Goal: Communication & Community: Answer question/provide support

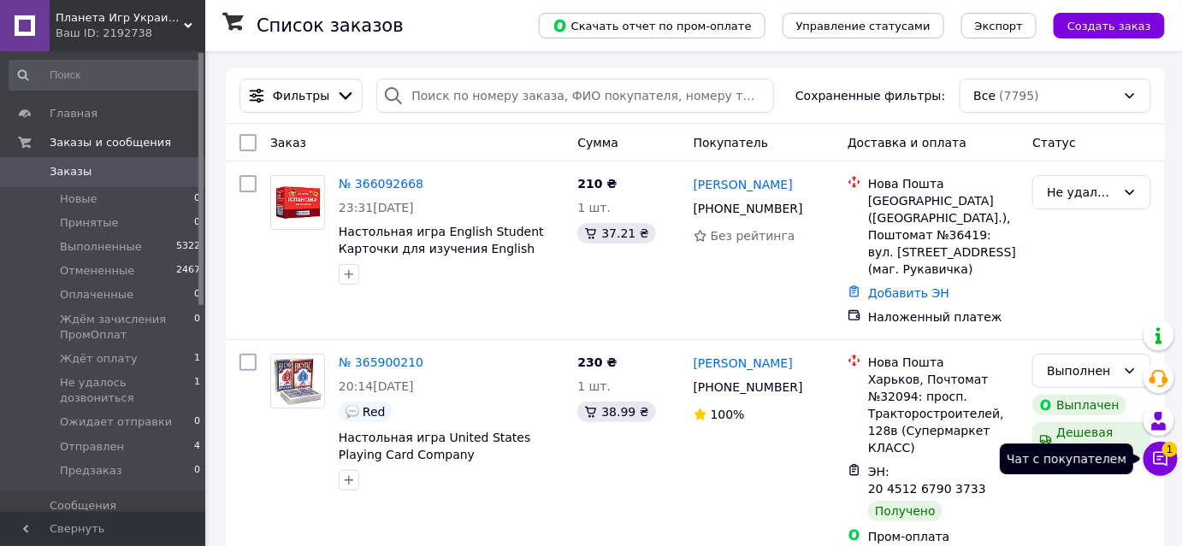
click at [1163, 463] on icon at bounding box center [1160, 459] width 17 height 17
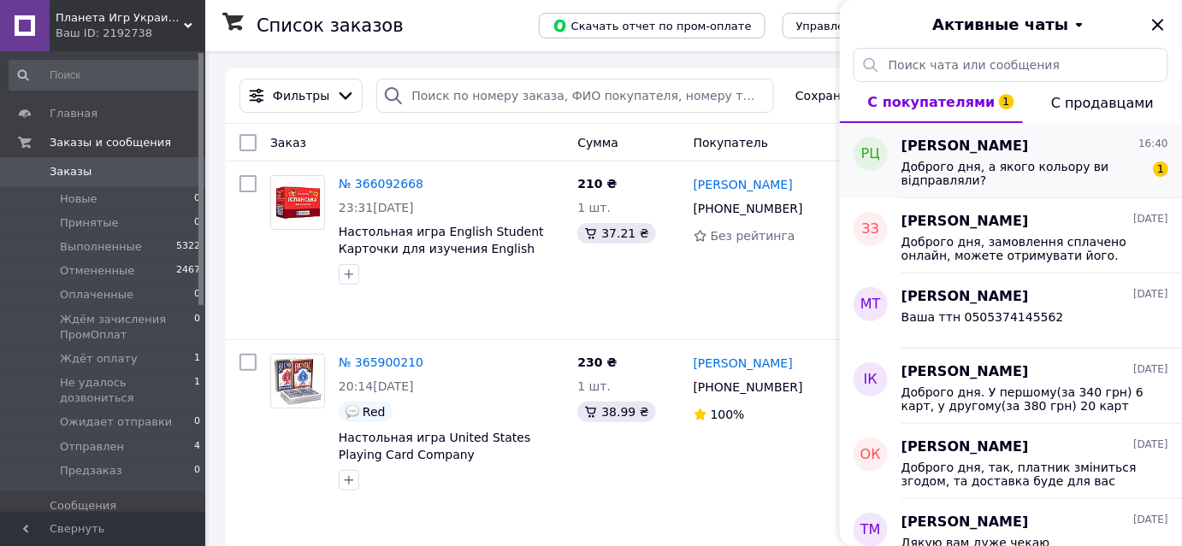
click at [1070, 182] on span "Доброго дня, а якого кольору ви відправляли?" at bounding box center [1022, 173] width 243 height 27
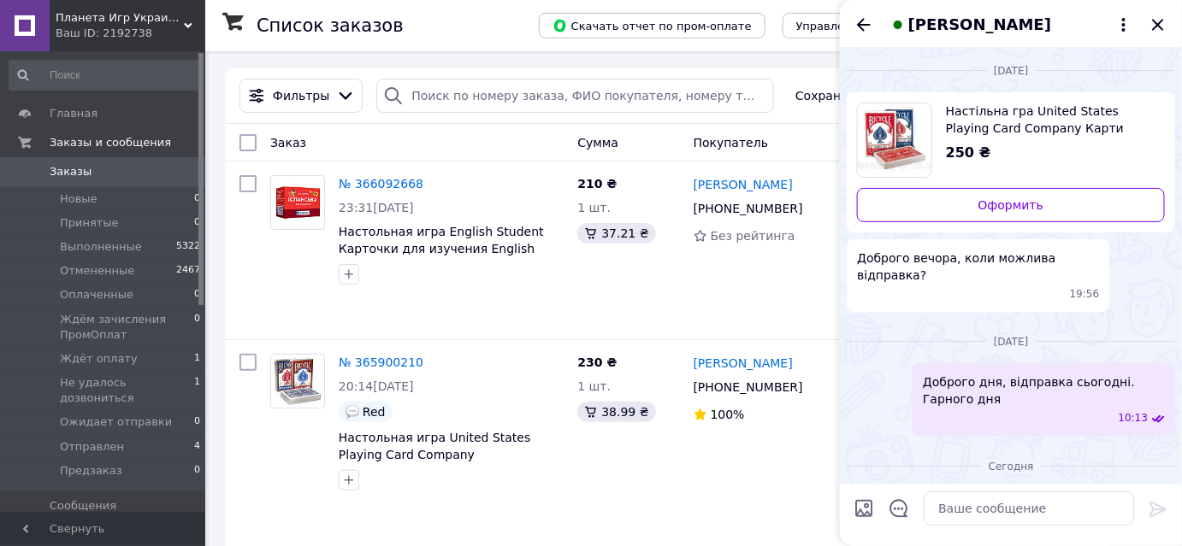
click at [971, 127] on span "Настільна гра United States Playing Card Company Карти гральні Bicycle Supreme …" at bounding box center [1048, 120] width 205 height 34
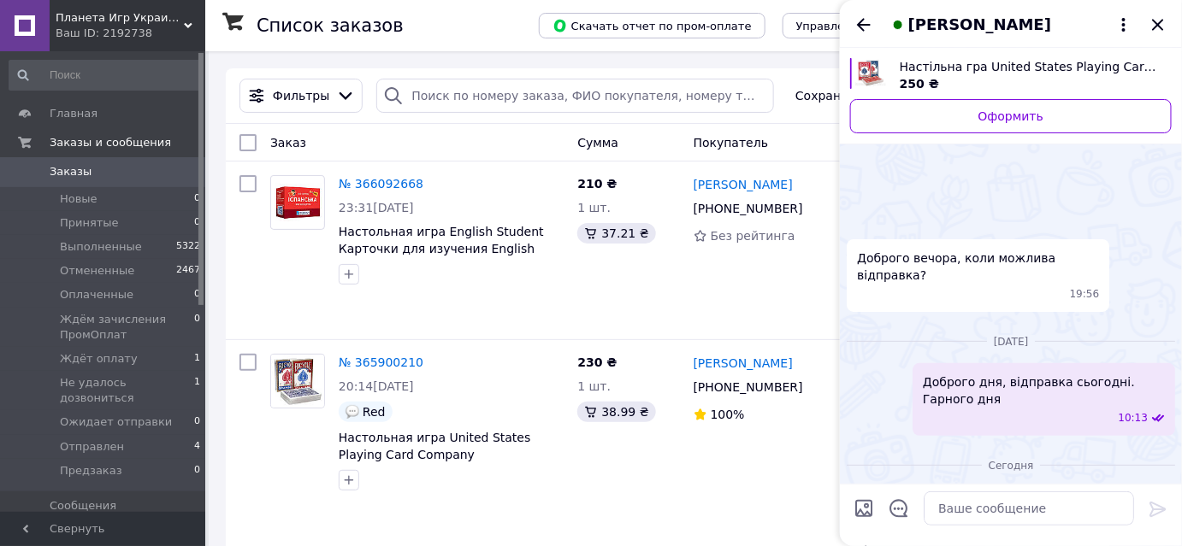
scroll to position [92, 0]
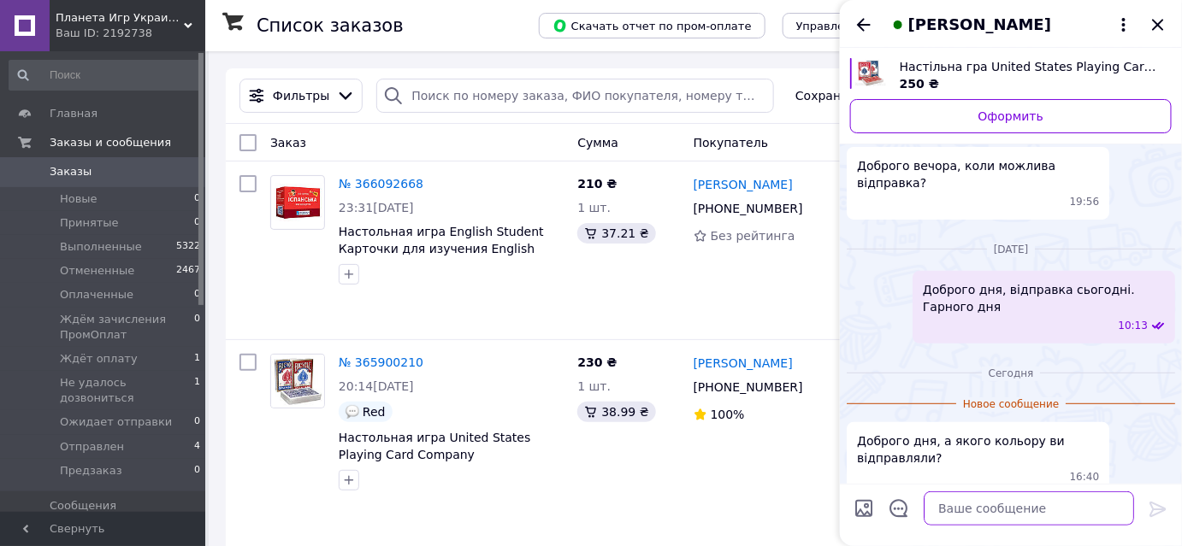
click at [995, 510] on textarea at bounding box center [1029, 509] width 210 height 34
type textarea "L"
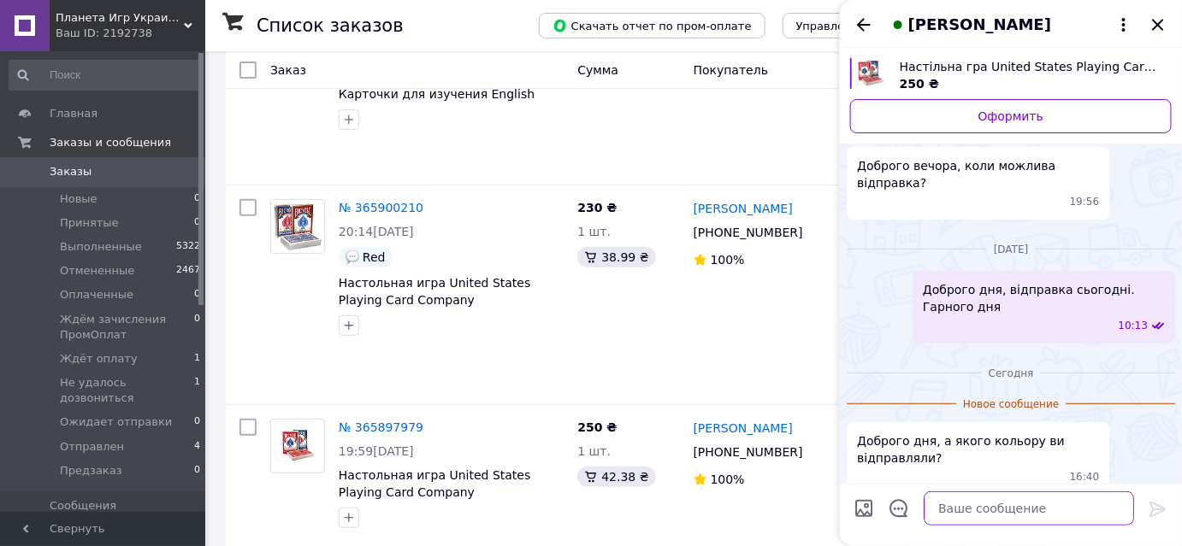
click at [981, 508] on textarea at bounding box center [1029, 509] width 210 height 34
type textarea "Доброго"
click at [1156, 29] on icon "Закрыть" at bounding box center [1158, 25] width 21 height 21
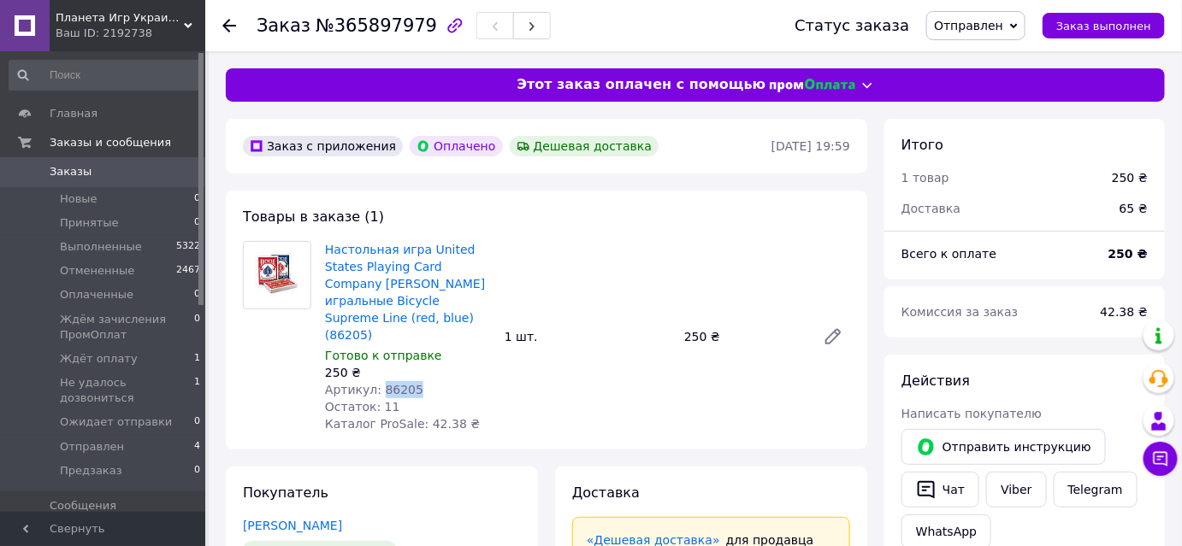
drag, startPoint x: 416, startPoint y: 355, endPoint x: 375, endPoint y: 351, distance: 40.3
click at [375, 381] on div "Артикул: 86205" at bounding box center [408, 389] width 166 height 17
copy span "86205"
click at [659, 209] on div "Товары в заказе (1) Настольная игра United States Playing Card Company Карты иг…" at bounding box center [546, 320] width 641 height 259
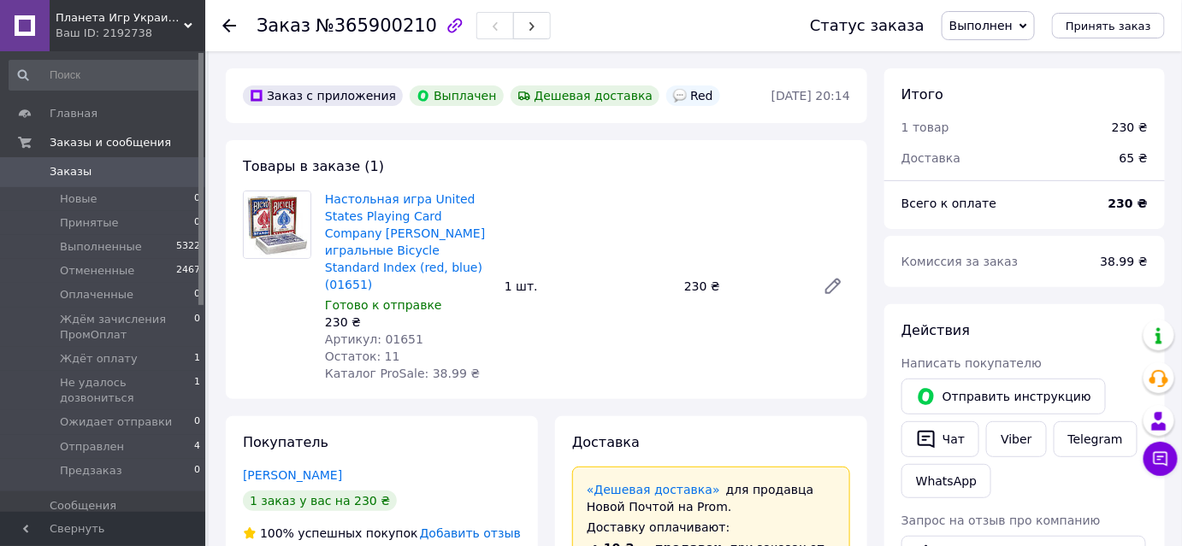
scroll to position [14, 0]
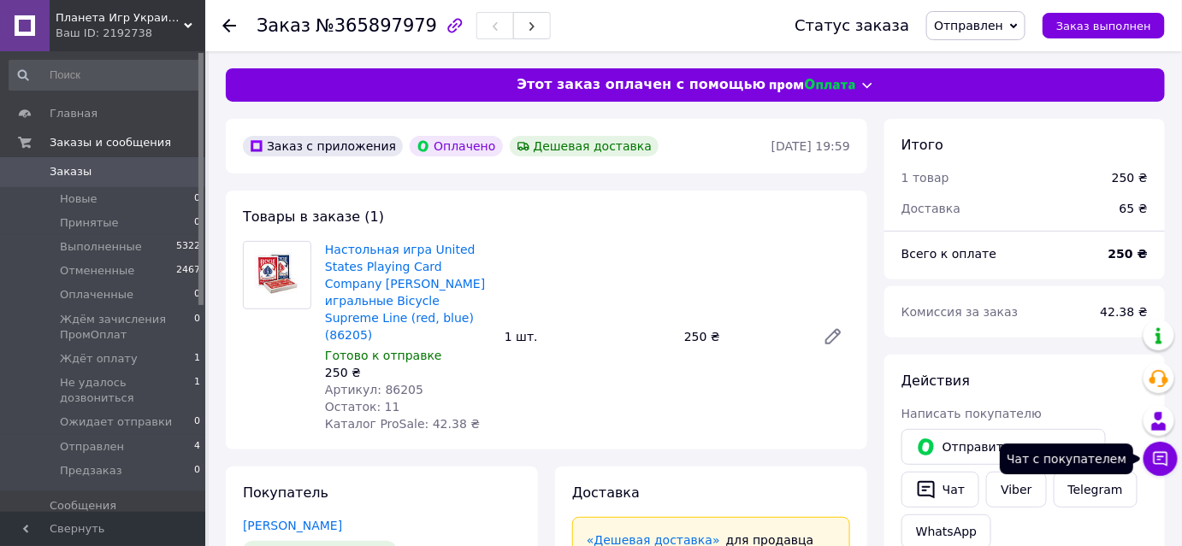
click at [1170, 463] on button "Чат с покупателем" at bounding box center [1160, 459] width 34 height 34
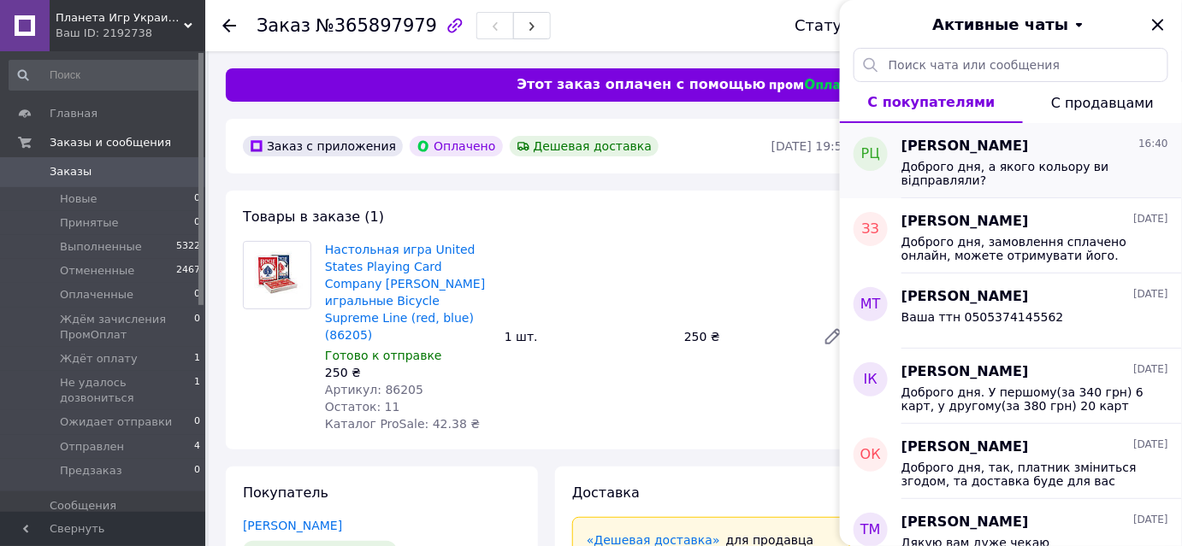
click at [1000, 161] on span "Доброго дня, а якого кольору ви відправляли?" at bounding box center [1022, 173] width 243 height 27
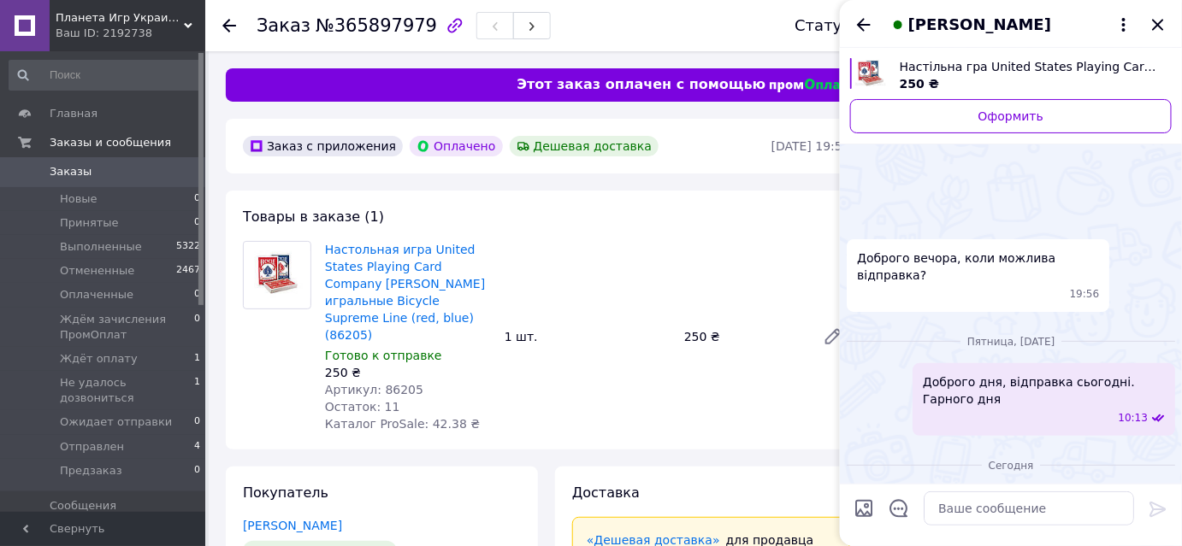
scroll to position [65, 0]
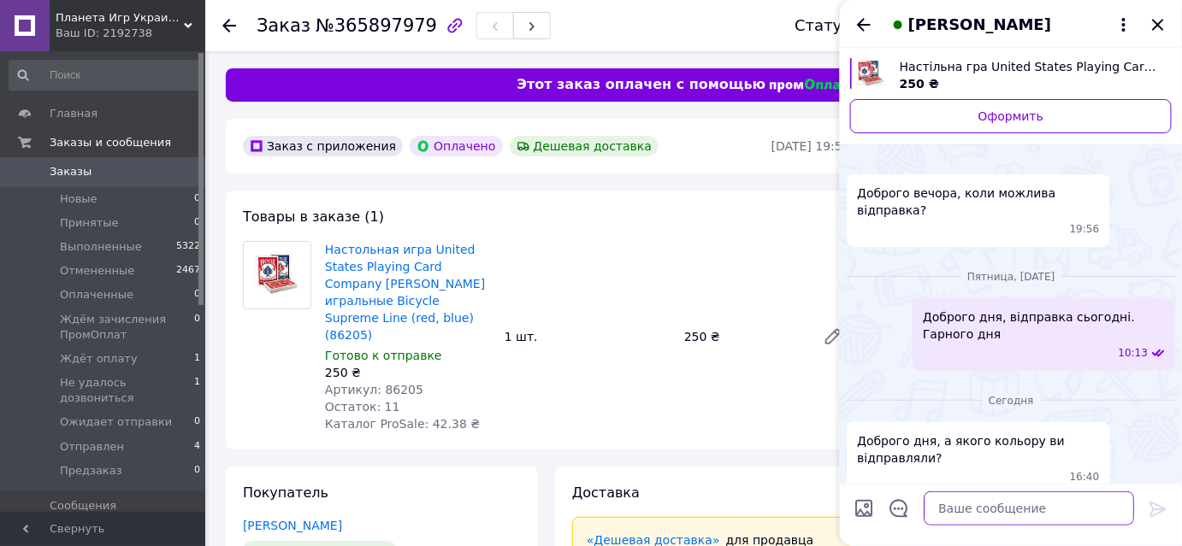
click at [977, 496] on textarea at bounding box center [1029, 509] width 210 height 34
type textarea "Доброго дня, червоного кольору."
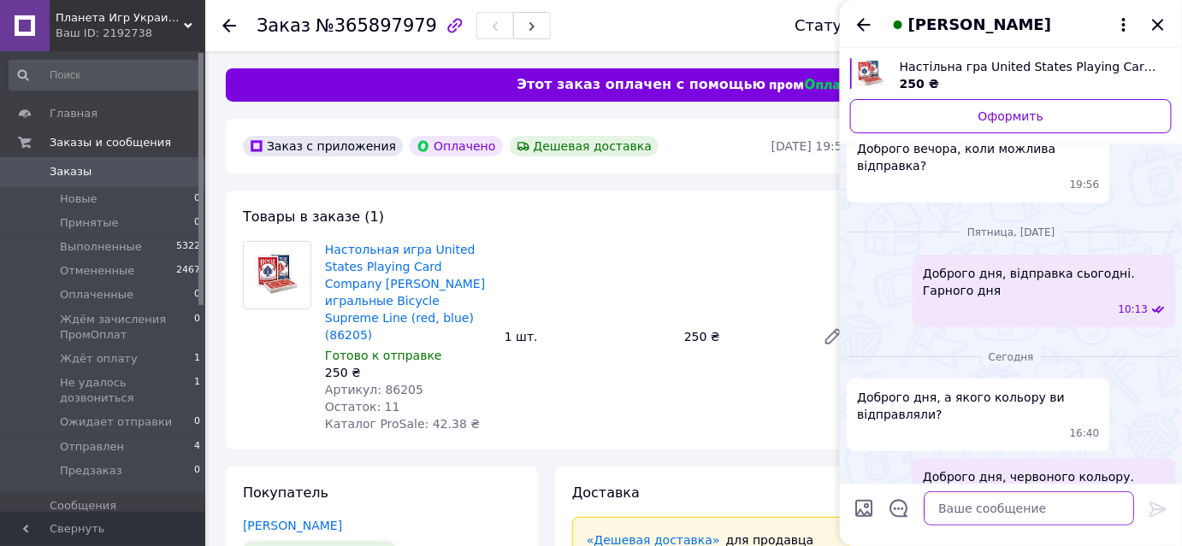
scroll to position [66, 0]
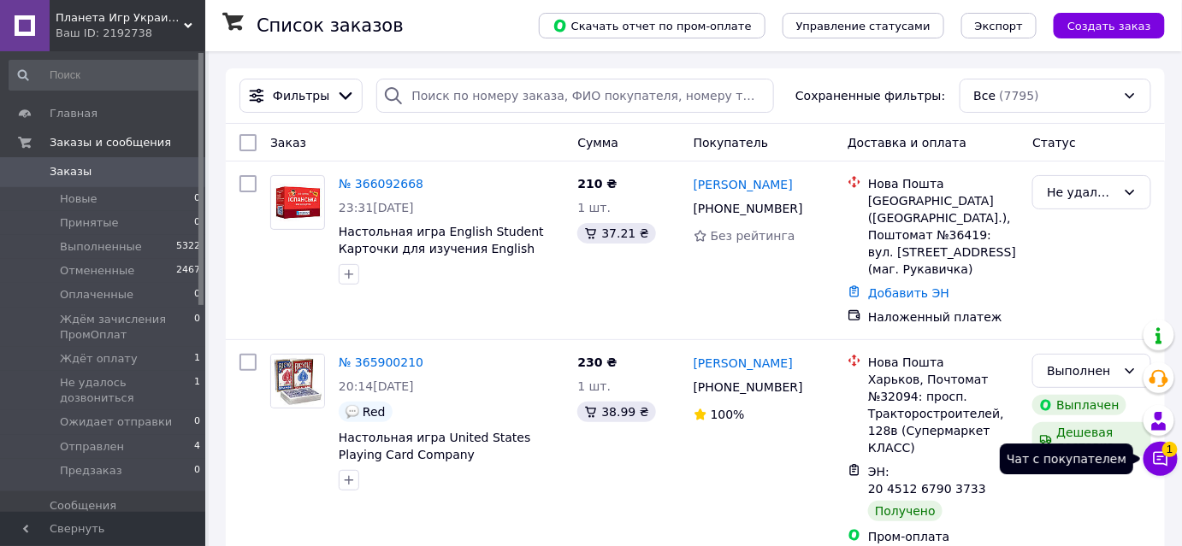
click at [1162, 454] on icon at bounding box center [1160, 459] width 17 height 17
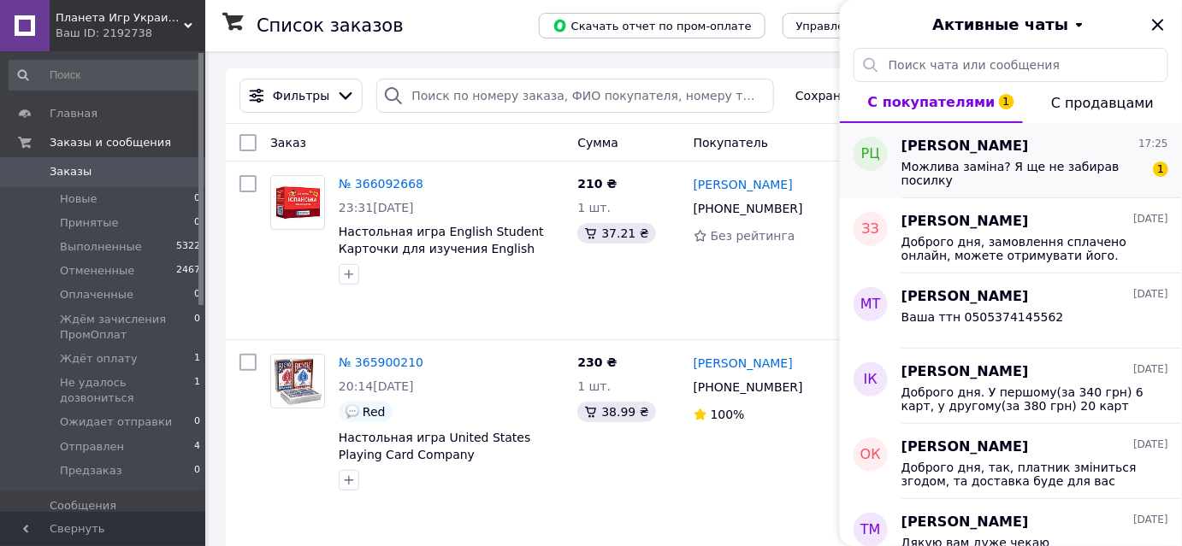
click at [1033, 161] on span "Можлива заміна? Я ще не забирав посилку" at bounding box center [1022, 173] width 243 height 27
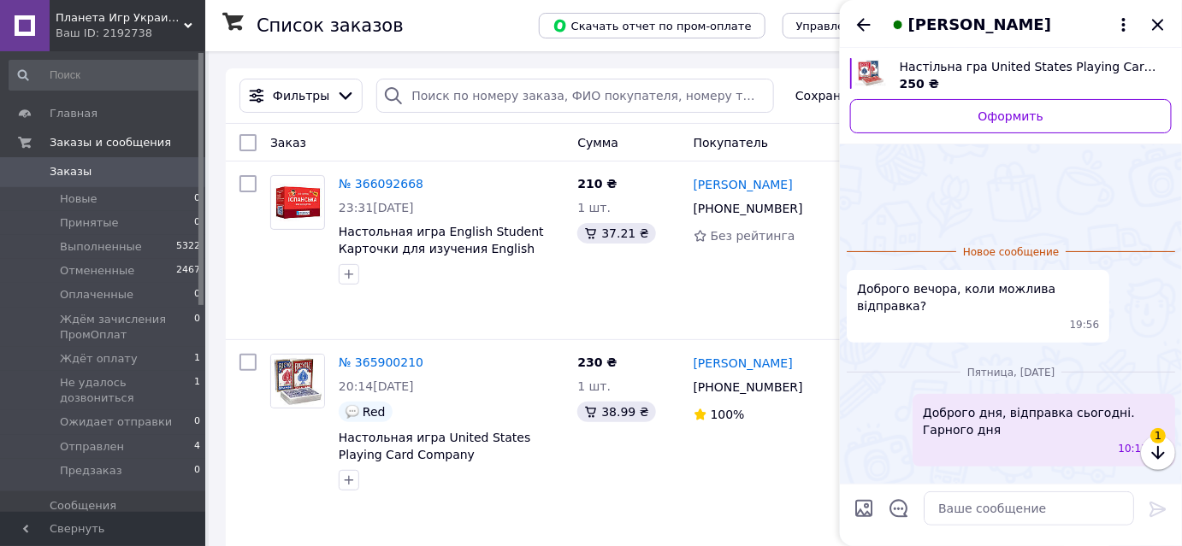
scroll to position [97, 0]
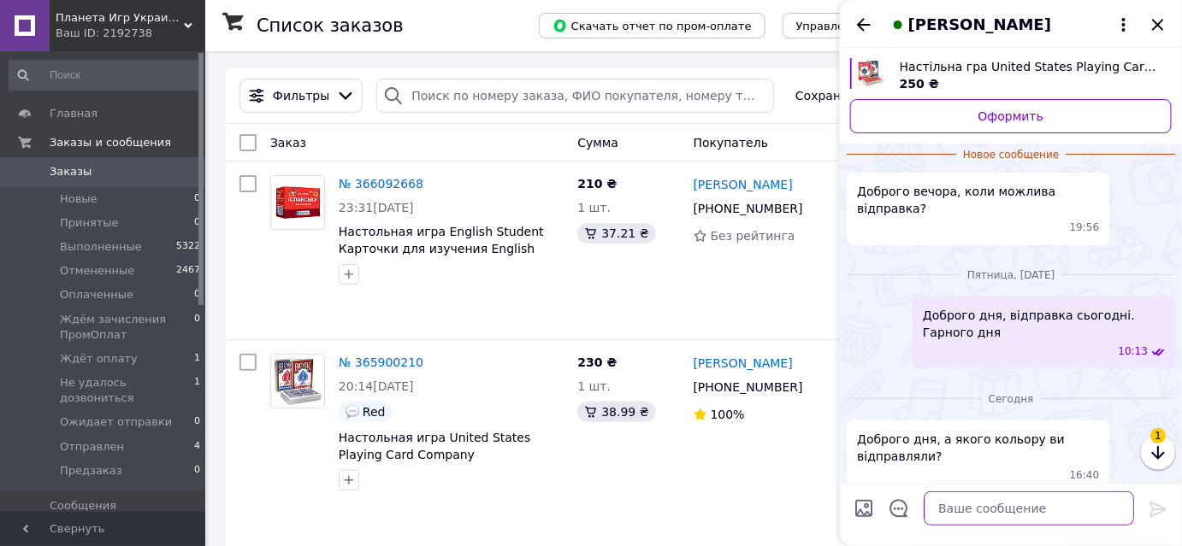
click at [989, 505] on textarea at bounding box center [1029, 509] width 210 height 34
click at [1154, 457] on icon "button" at bounding box center [1157, 453] width 13 height 14
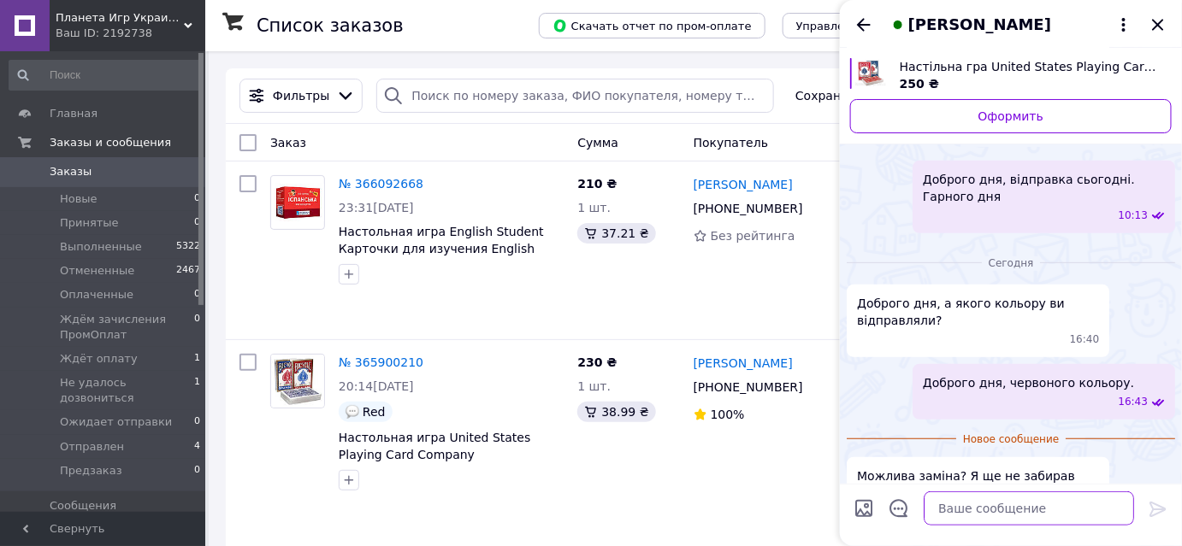
click at [1035, 513] on textarea at bounding box center [1029, 509] width 210 height 34
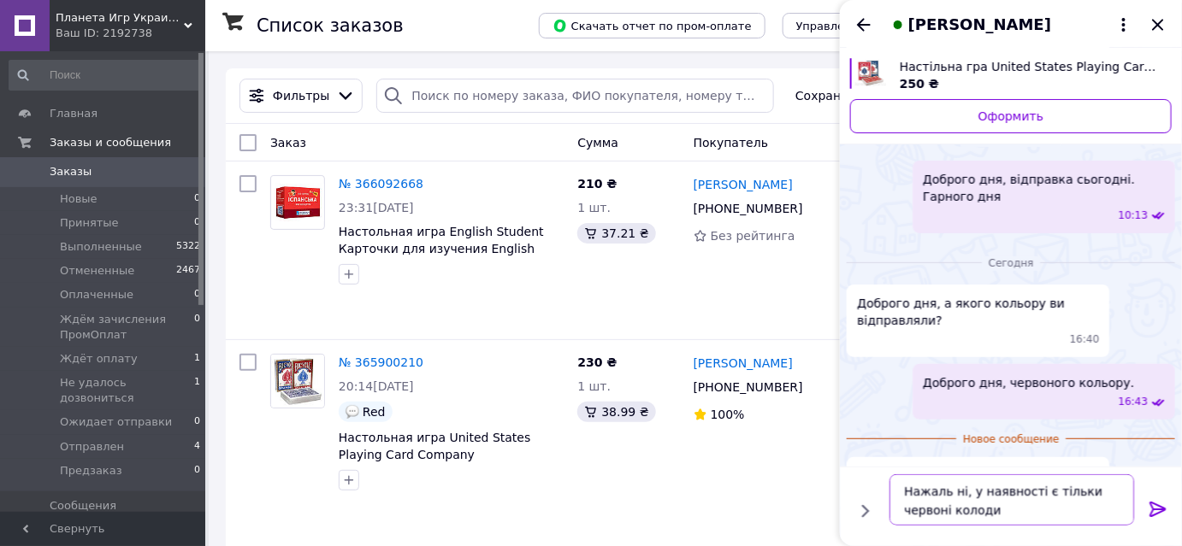
type textarea "Нажаль ні, у наявності є тільки червоні колоди."
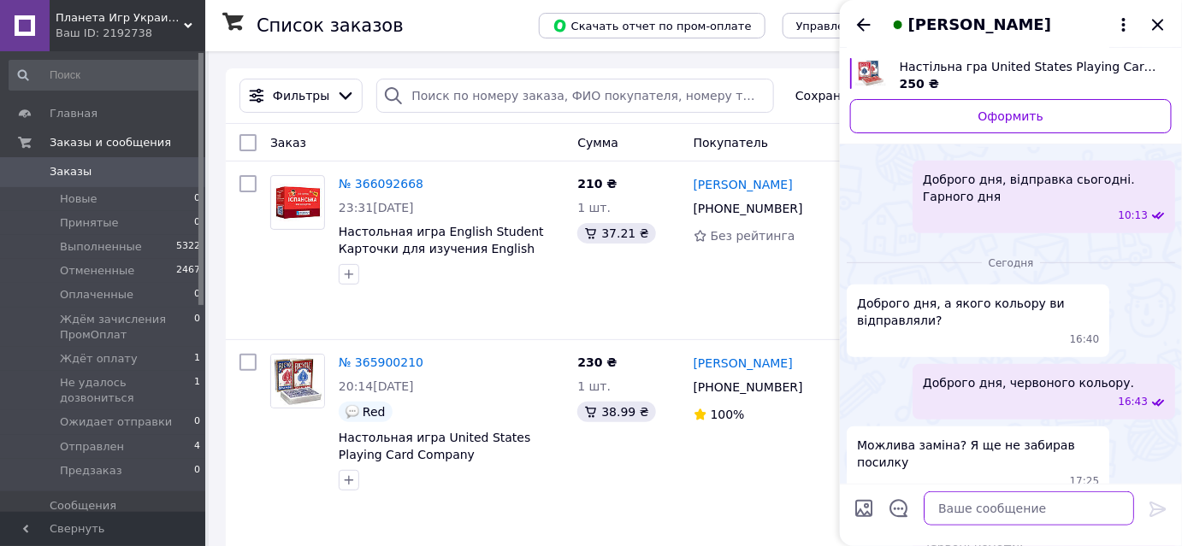
scroll to position [209, 0]
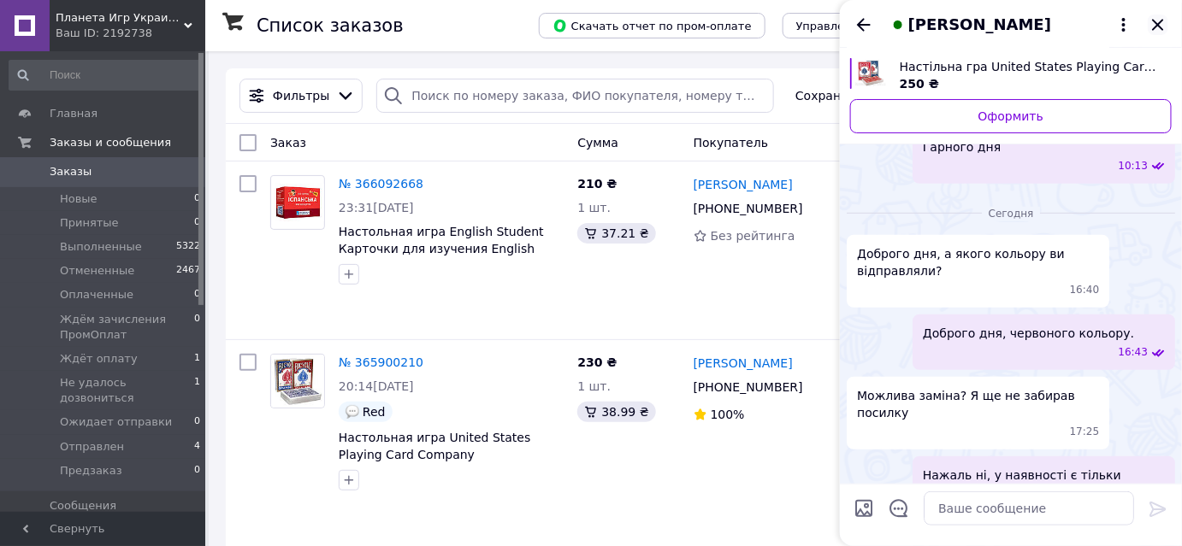
click at [1160, 27] on icon "Закрыть" at bounding box center [1157, 24] width 11 height 11
